Goal: Find specific page/section: Find specific page/section

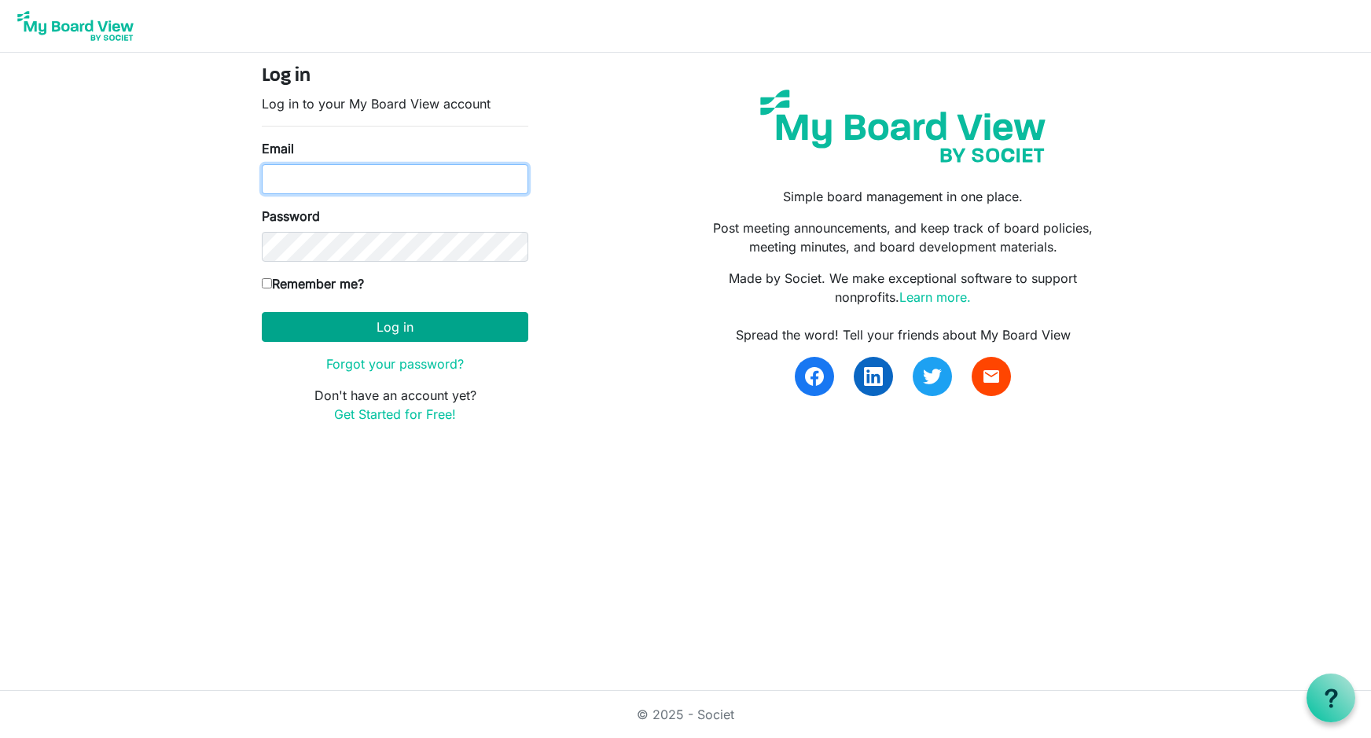
type input "[EMAIL_ADDRESS][DOMAIN_NAME]"
click at [394, 328] on button "Log in" at bounding box center [395, 327] width 267 height 30
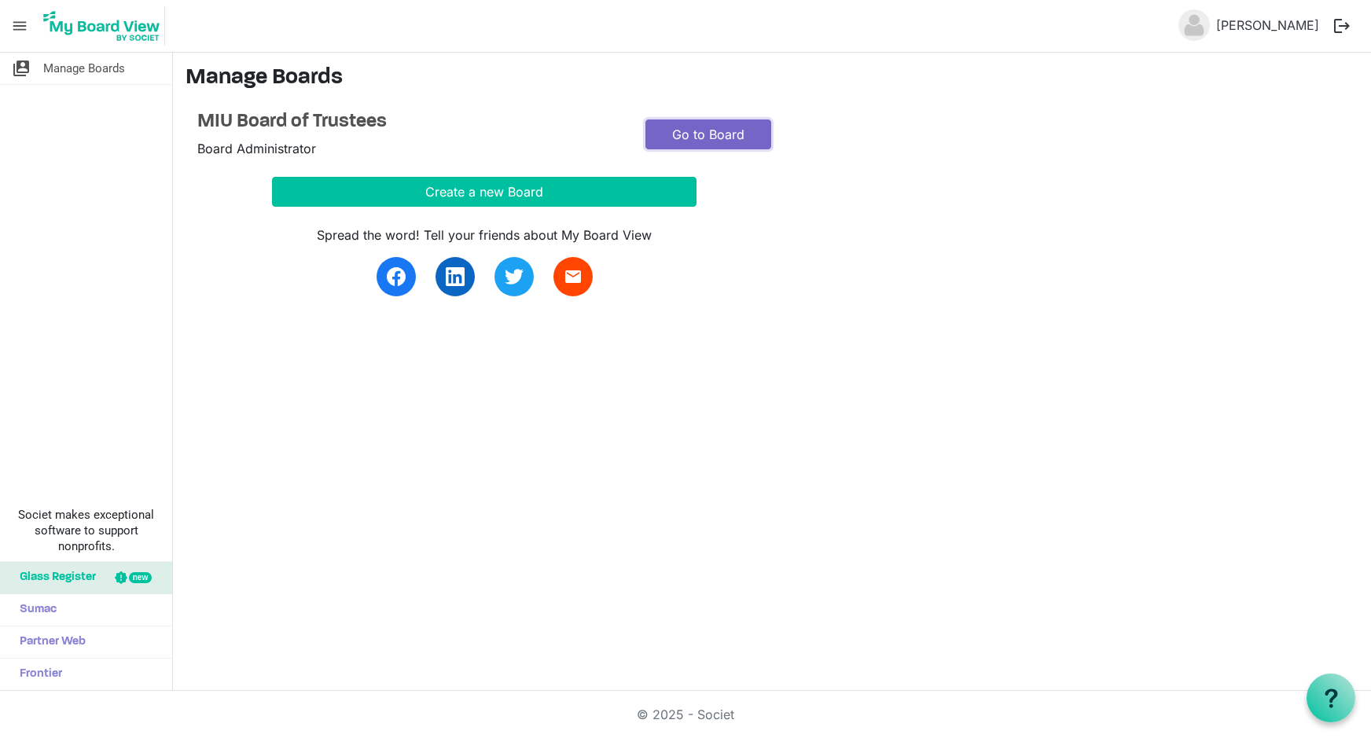
click at [692, 132] on link "Go to Board" at bounding box center [709, 135] width 126 height 30
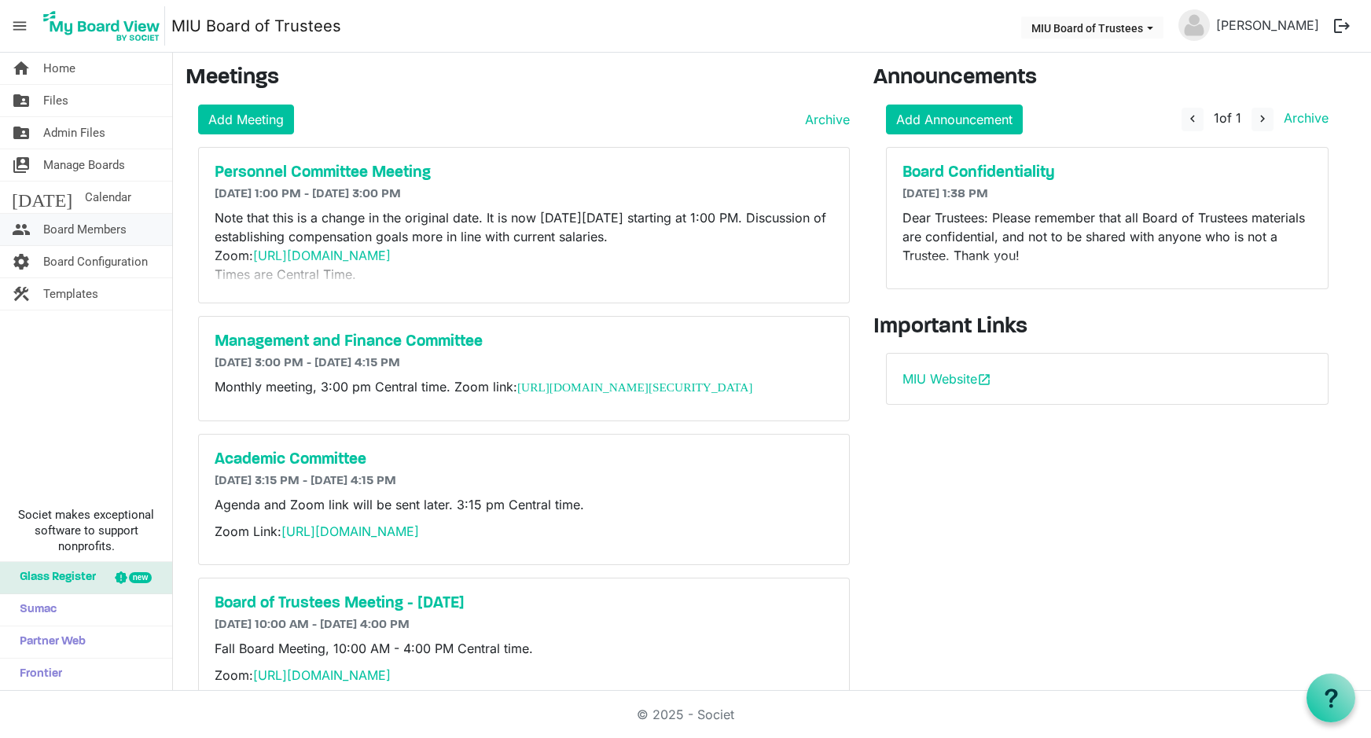
click at [64, 226] on span "Board Members" at bounding box center [84, 229] width 83 height 31
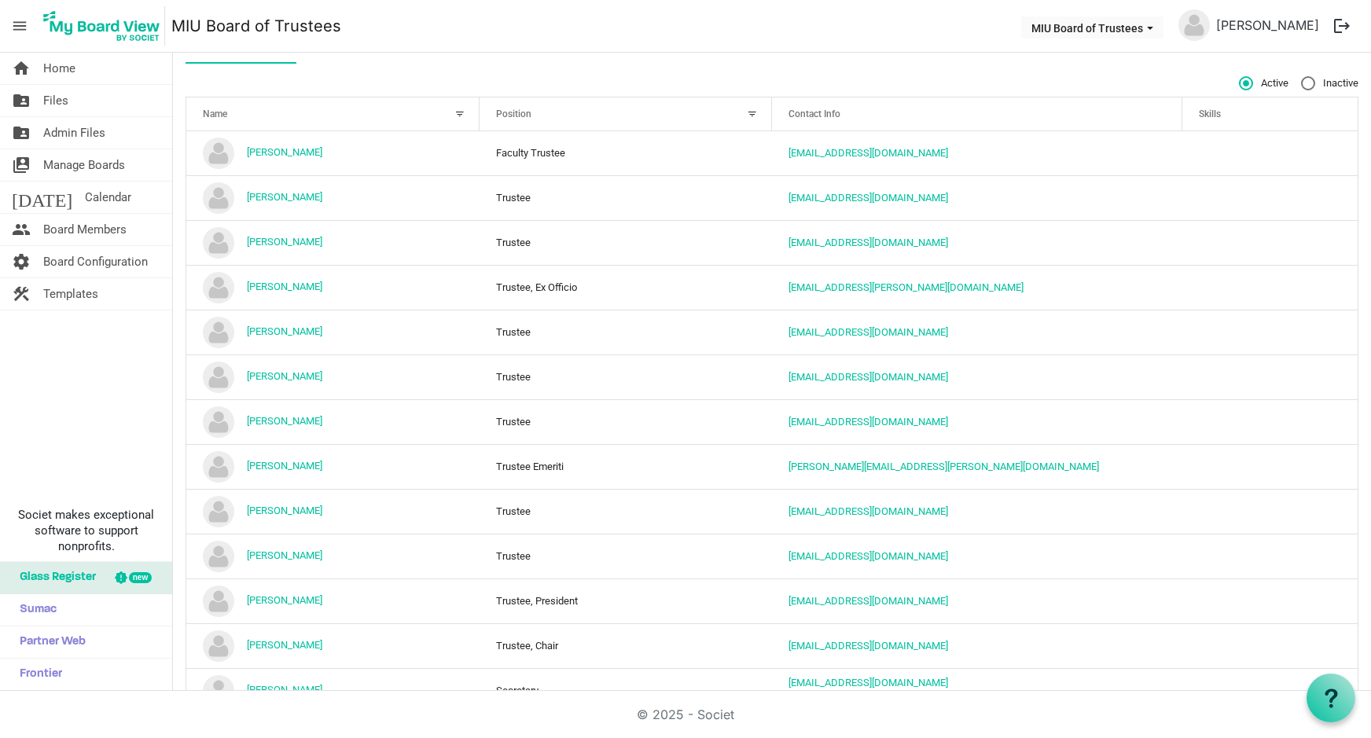
scroll to position [1, 0]
